Goal: Task Accomplishment & Management: Use online tool/utility

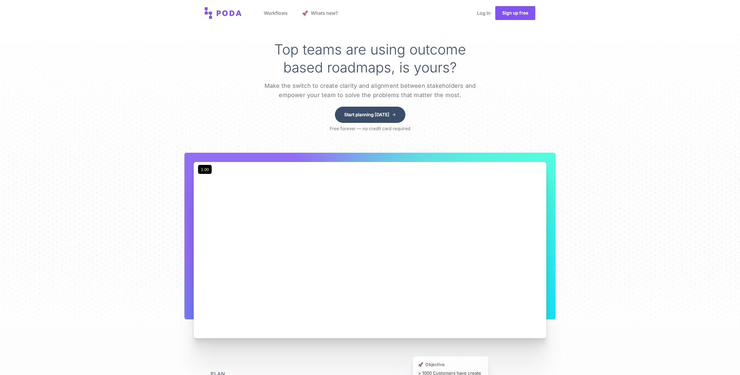
click at [506, 16] on link "Sign up free" at bounding box center [515, 13] width 40 height 14
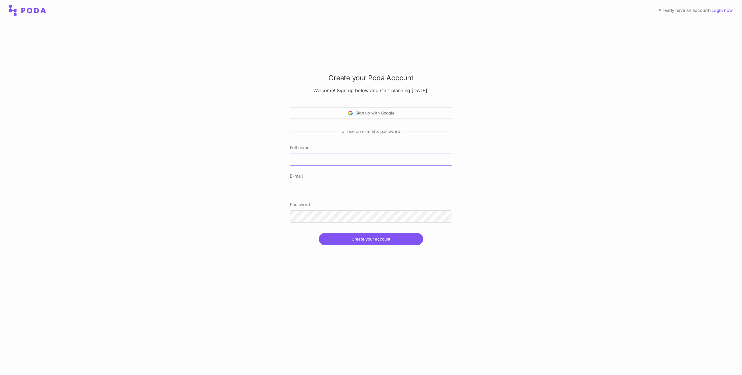
click at [329, 161] on input "Full name" at bounding box center [371, 160] width 162 height 12
paste input "[EMAIL_ADDRESS][DOMAIN_NAME]"
type input "[EMAIL_ADDRESS][DOMAIN_NAME]"
paste input "[EMAIL_ADDRESS][DOMAIN_NAME]"
type input "[EMAIL_ADDRESS][DOMAIN_NAME]"
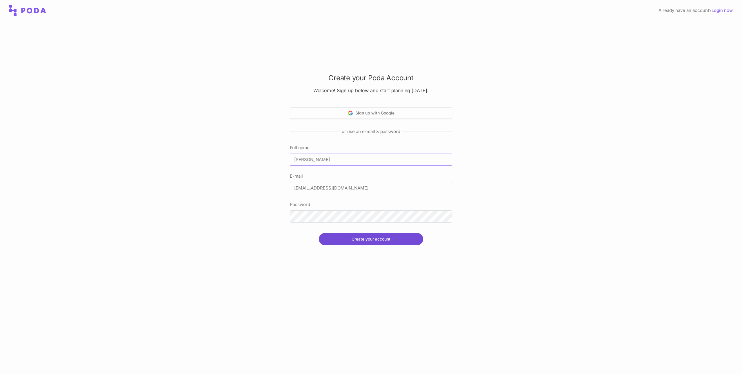
type input "[PERSON_NAME]"
click at [369, 242] on button "Create your account" at bounding box center [371, 239] width 104 height 12
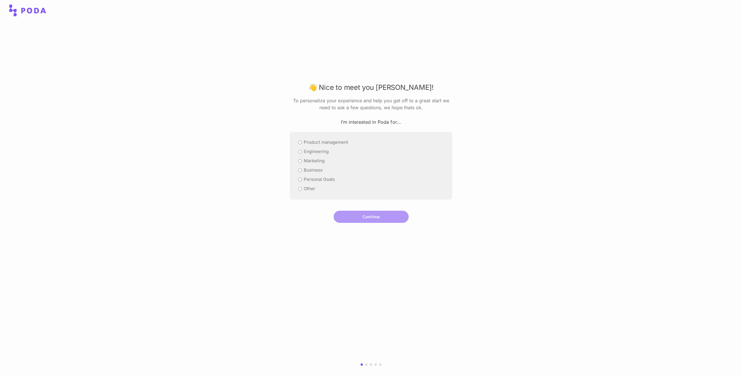
click at [311, 153] on label "Engineering" at bounding box center [316, 151] width 25 height 7
click at [302, 153] on input "Engineering" at bounding box center [300, 152] width 4 height 4
radio input "true"
click at [358, 212] on button "Continue" at bounding box center [371, 217] width 75 height 12
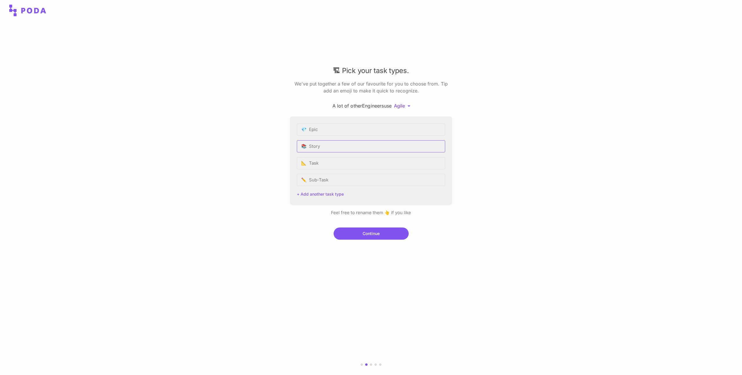
click at [317, 148] on input "📚 Story" at bounding box center [371, 146] width 148 height 12
click at [309, 131] on input "💎 Epic" at bounding box center [371, 130] width 148 height 12
click at [315, 146] on input "📚 Story" at bounding box center [371, 146] width 148 height 12
click at [367, 232] on button "Continue" at bounding box center [371, 234] width 75 height 12
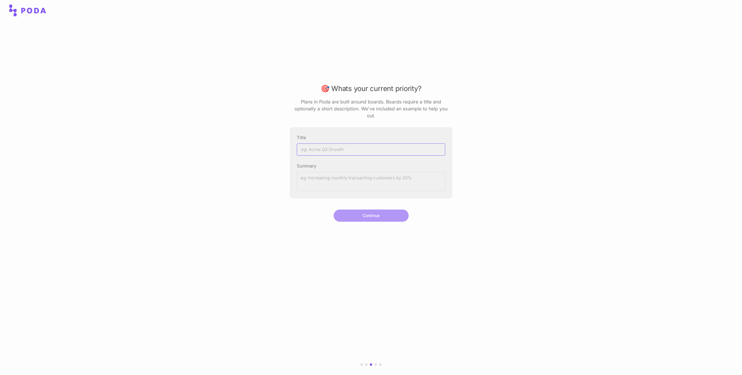
click at [323, 148] on input "Title" at bounding box center [371, 150] width 148 height 12
type input "Testing"
type textarea "Testing"
click at [367, 212] on button "Continue" at bounding box center [371, 216] width 75 height 12
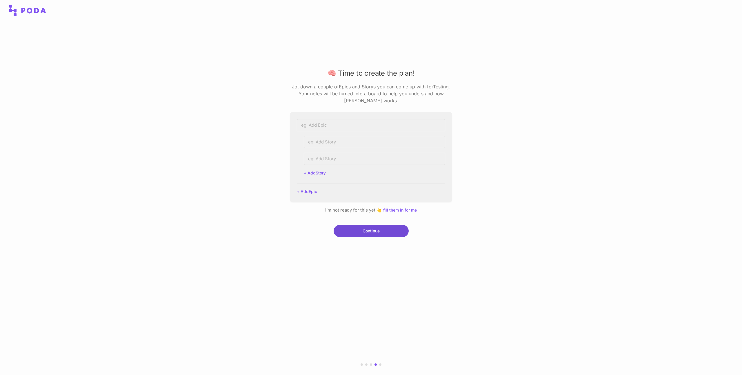
click at [366, 230] on button "Continue" at bounding box center [371, 231] width 75 height 12
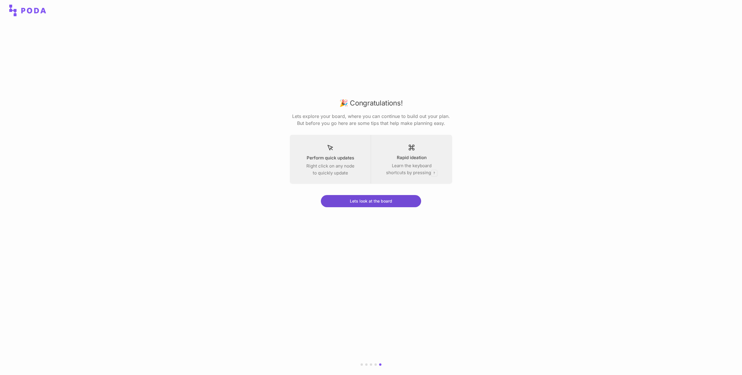
click at [358, 207] on button "Lets look at the board" at bounding box center [371, 201] width 100 height 12
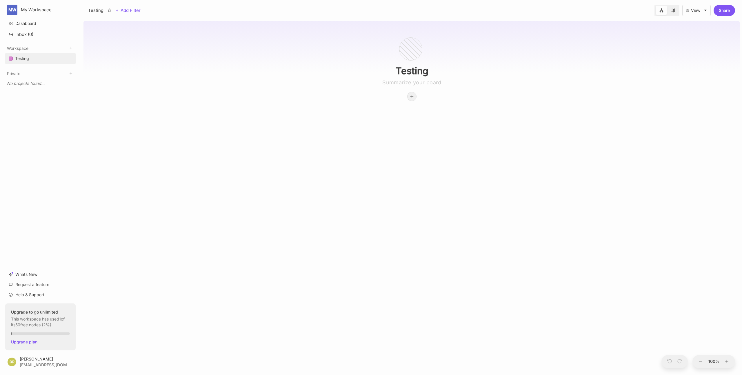
click at [412, 96] on icon at bounding box center [412, 96] width 5 height 5
click at [401, 71] on input "Testing" at bounding box center [412, 71] width 116 height 12
click at [405, 82] on textarea at bounding box center [412, 82] width 116 height 7
type textarea "lkj"
click at [396, 153] on div "Testing lkj" at bounding box center [412, 197] width 657 height 357
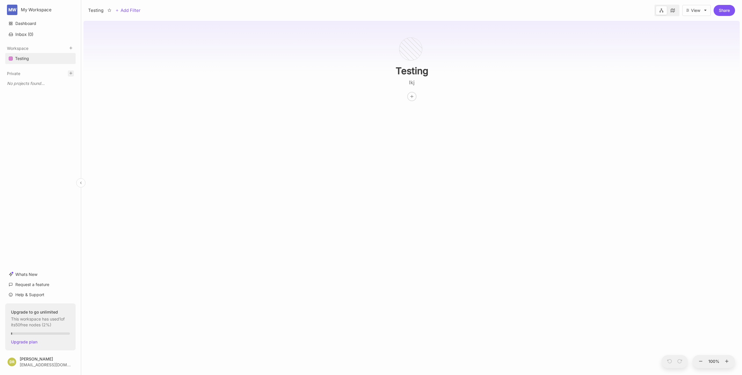
click at [72, 74] on icon at bounding box center [71, 73] width 4 height 4
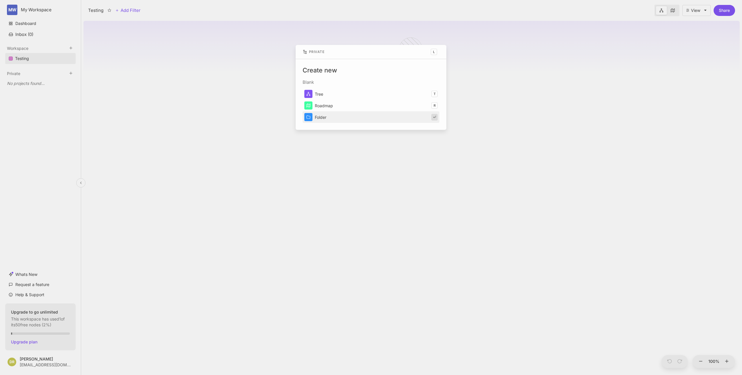
click at [323, 118] on button "Folder" at bounding box center [371, 117] width 137 height 12
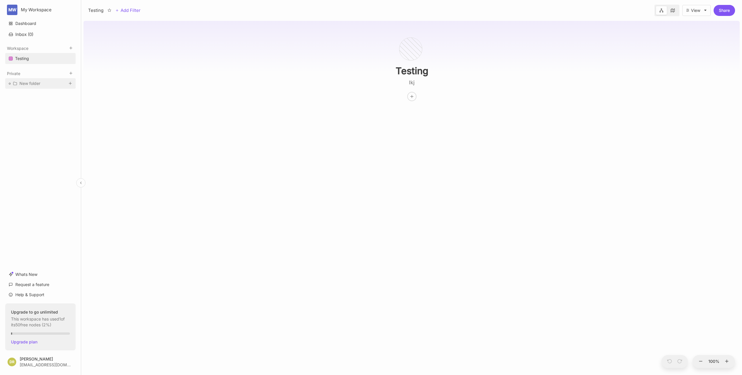
click at [41, 84] on div "New folder" at bounding box center [40, 83] width 70 height 10
click at [69, 84] on icon at bounding box center [70, 83] width 4 height 4
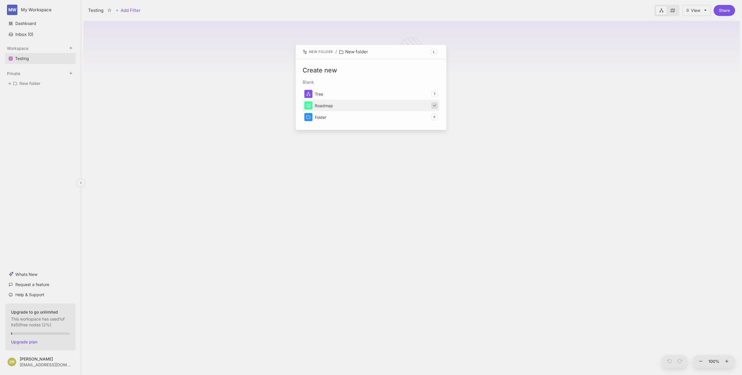
click at [322, 103] on button "Roadmap" at bounding box center [371, 106] width 137 height 12
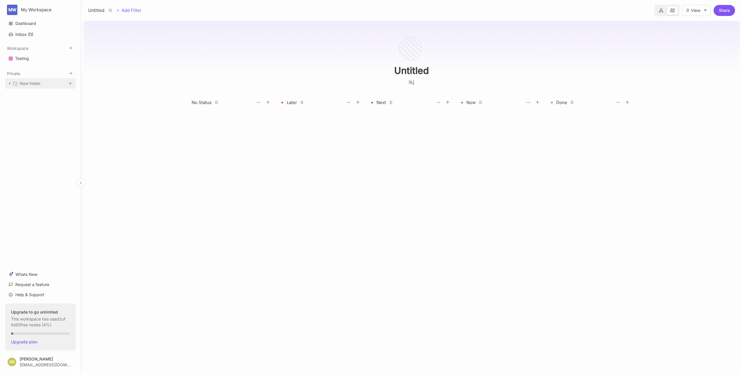
click at [9, 84] on icon at bounding box center [9, 83] width 1 height 2
click at [31, 95] on div "Untitled" at bounding box center [27, 94] width 15 height 7
click at [33, 86] on div "New folder" at bounding box center [30, 83] width 21 height 7
click at [27, 85] on div "New folder" at bounding box center [30, 83] width 21 height 7
click at [30, 94] on div "Untitled" at bounding box center [27, 94] width 15 height 7
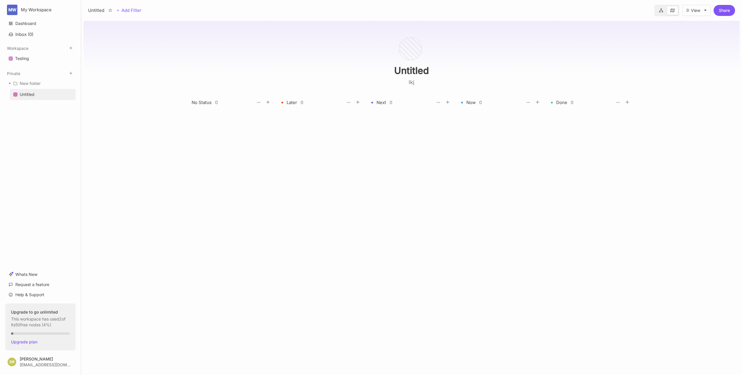
click at [203, 104] on div "No Status" at bounding box center [202, 102] width 20 height 7
click at [283, 200] on div at bounding box center [322, 239] width 81 height 257
